Goal: Task Accomplishment & Management: Complete application form

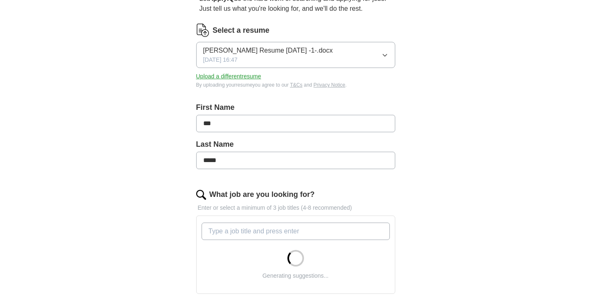
scroll to position [124, 0]
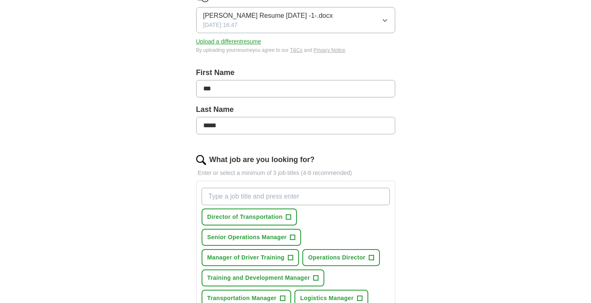
click at [217, 196] on input "What job are you looking for?" at bounding box center [296, 196] width 188 height 17
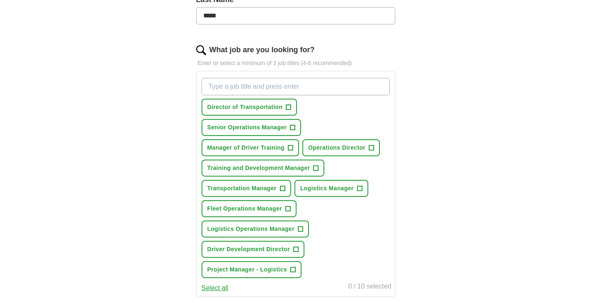
scroll to position [249, 0]
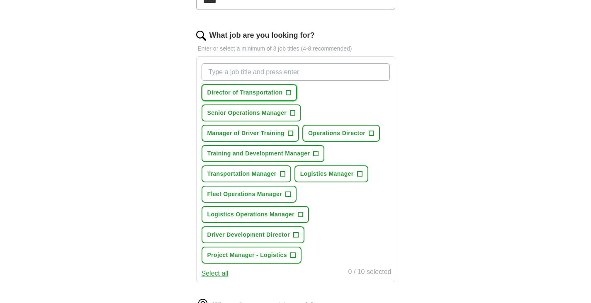
click at [288, 93] on span "+" at bounding box center [288, 93] width 5 height 7
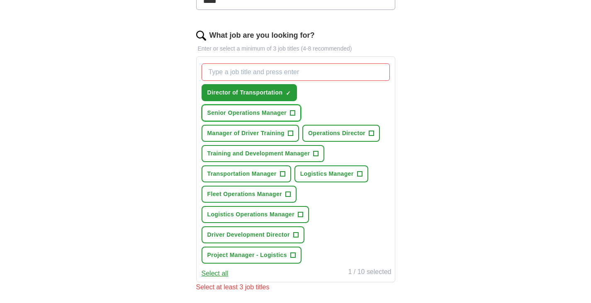
click at [293, 110] on span "+" at bounding box center [292, 113] width 5 height 7
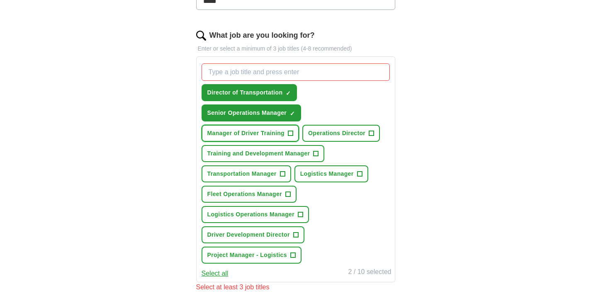
click at [293, 132] on span "+" at bounding box center [290, 133] width 5 height 7
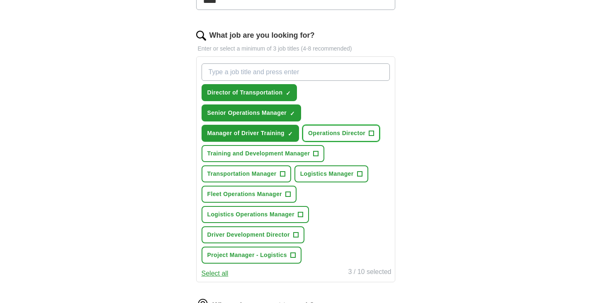
click at [373, 134] on span "+" at bounding box center [371, 133] width 5 height 7
click at [320, 151] on button "Training and Development Manager +" at bounding box center [263, 153] width 123 height 17
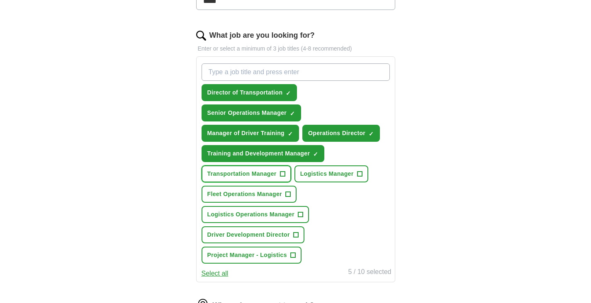
click at [288, 173] on button "Transportation Manager +" at bounding box center [247, 174] width 90 height 17
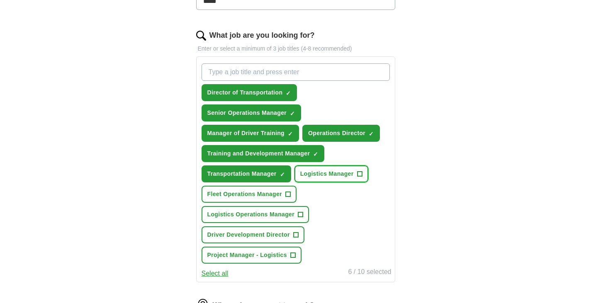
drag, startPoint x: 368, startPoint y: 172, endPoint x: 334, endPoint y: 180, distance: 34.4
click at [369, 173] on div "Director of Transportation ✓ × Senior Operations Manager ✓ × Manager of Driver …" at bounding box center [296, 163] width 192 height 207
click at [292, 193] on button "Fleet Operations Manager +" at bounding box center [249, 194] width 95 height 17
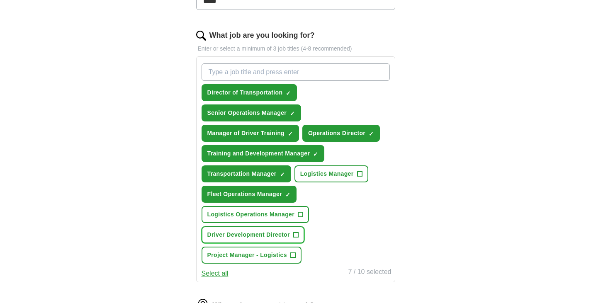
click at [297, 241] on button "Driver Development Director +" at bounding box center [253, 234] width 103 height 17
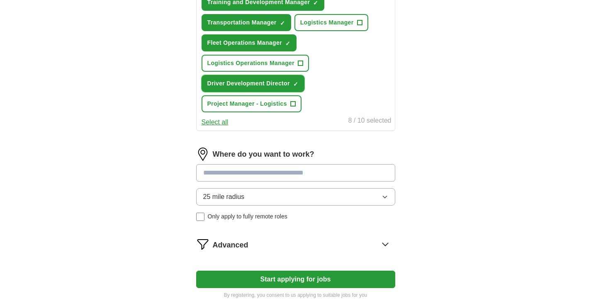
scroll to position [415, 0]
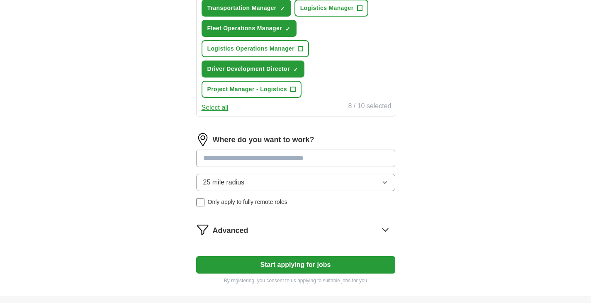
click at [224, 156] on input at bounding box center [295, 158] width 199 height 17
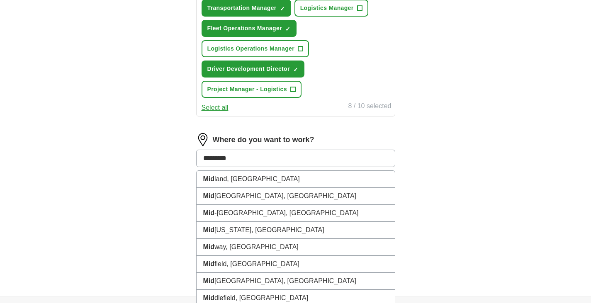
type input "**********"
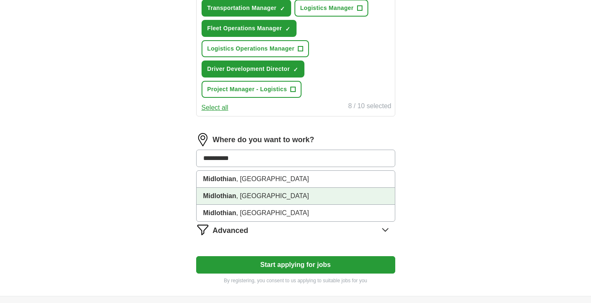
click at [230, 197] on strong "Midlothian" at bounding box center [219, 195] width 33 height 7
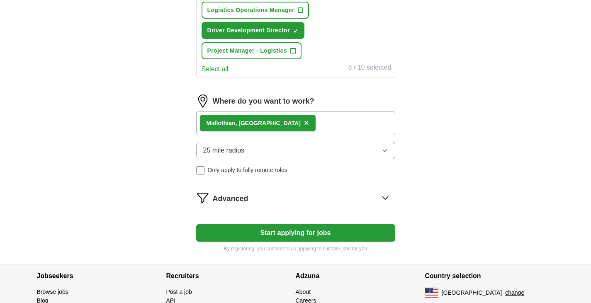
scroll to position [498, 0]
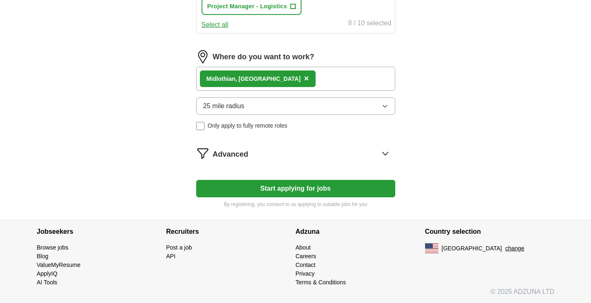
click at [359, 187] on button "Start applying for jobs" at bounding box center [295, 188] width 199 height 17
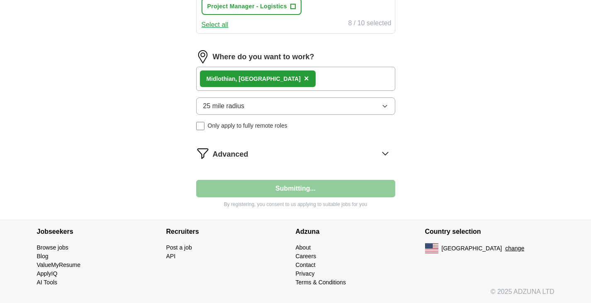
select select "**"
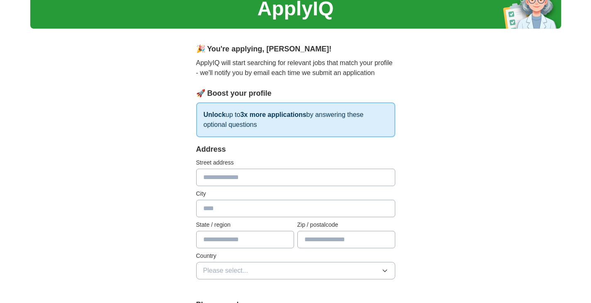
scroll to position [0, 0]
